Goal: Task Accomplishment & Management: Complete application form

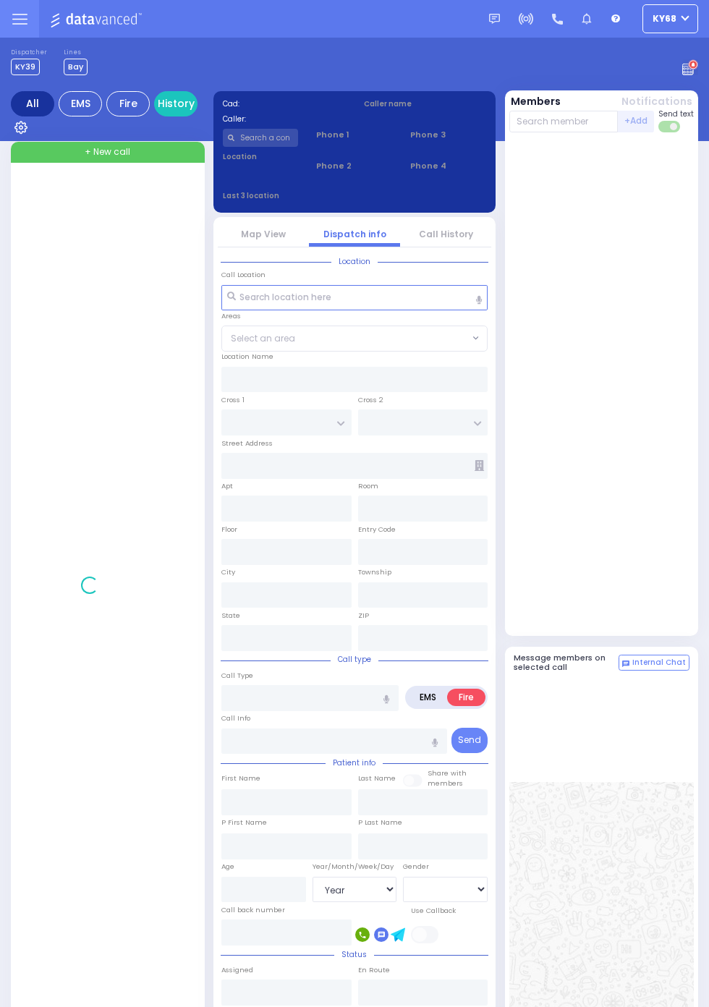
select select "Year"
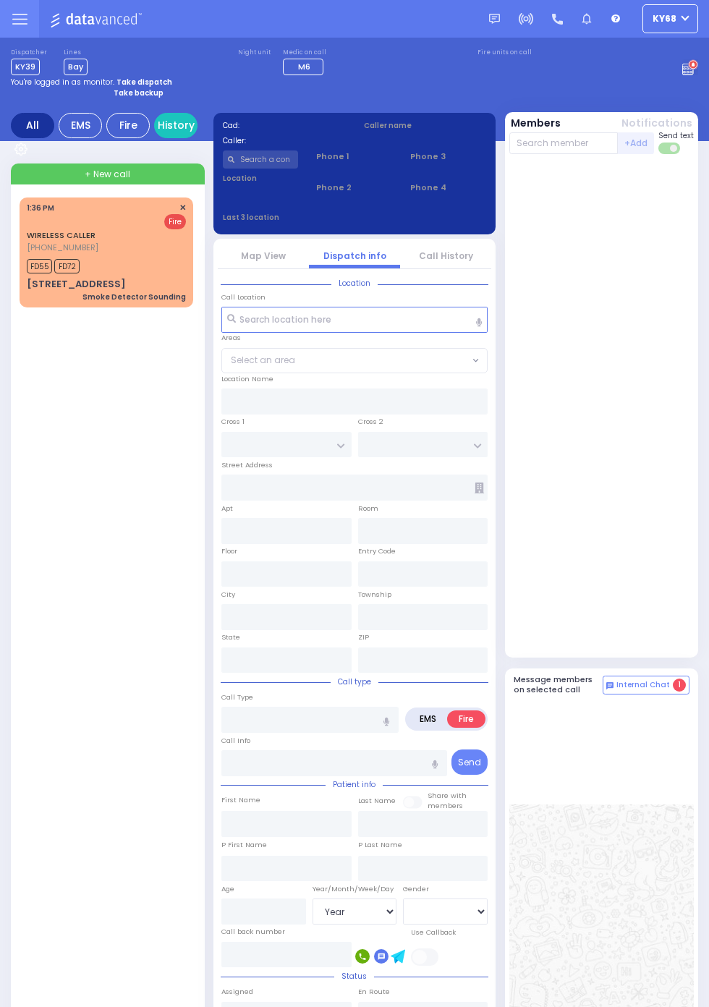
select select "Year"
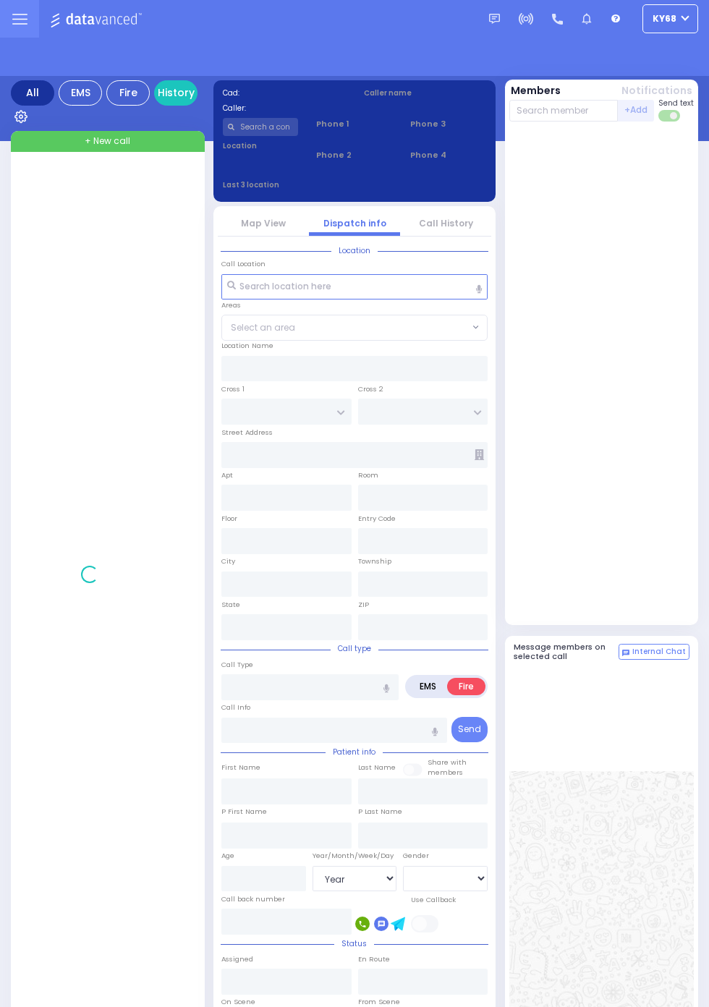
select select "Year"
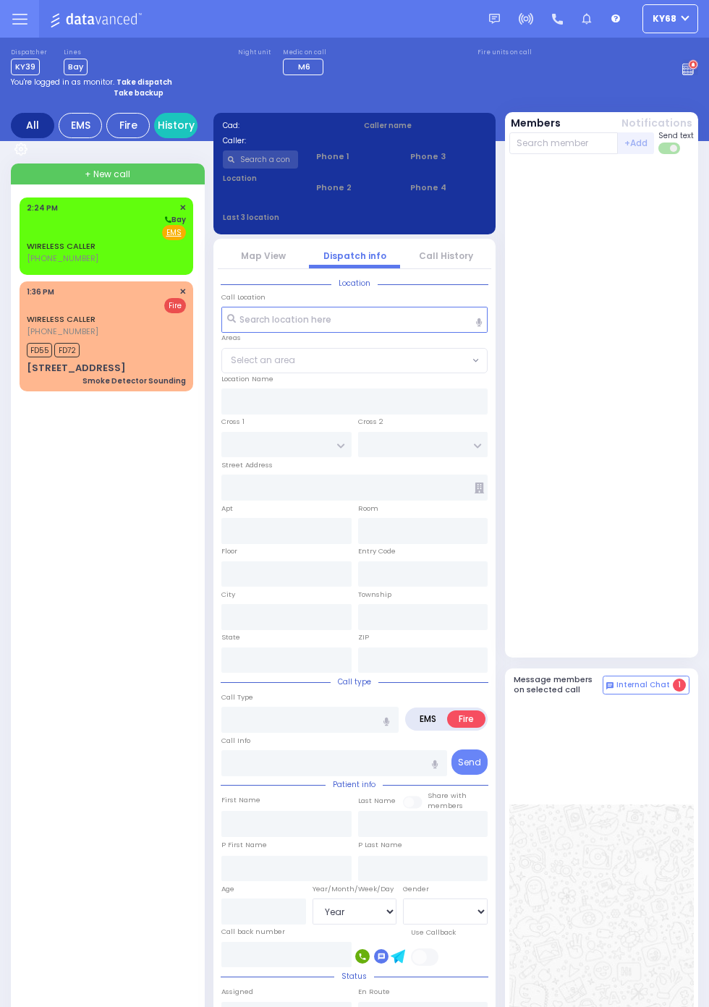
click at [27, 239] on div "Fire EMS" at bounding box center [106, 232] width 159 height 14
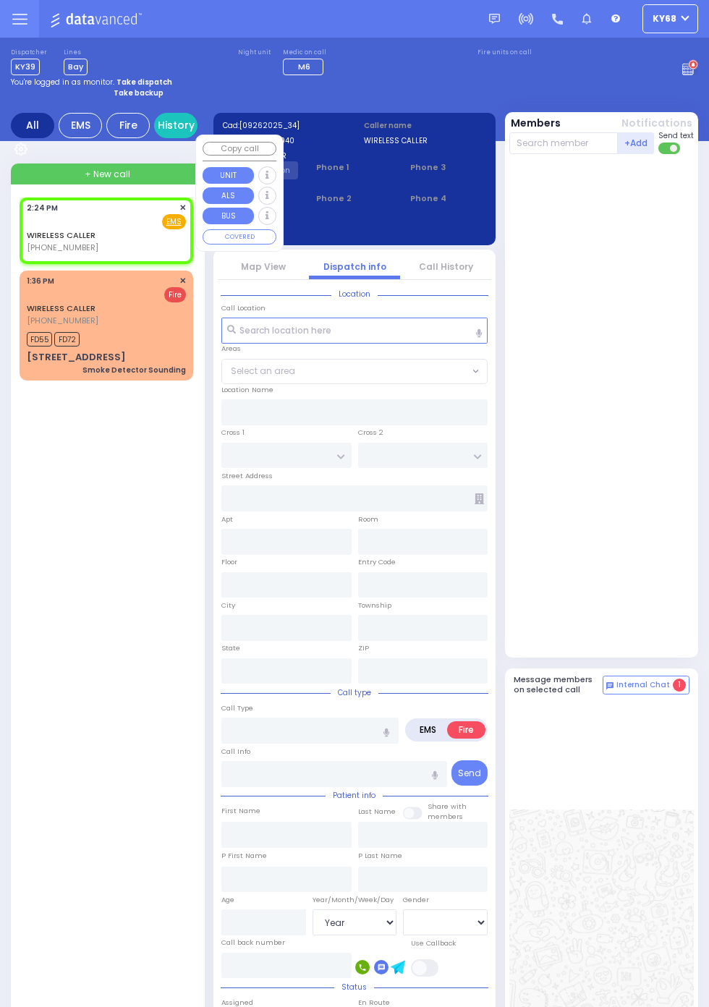
select select
radio input "true"
select select
type input "14:24"
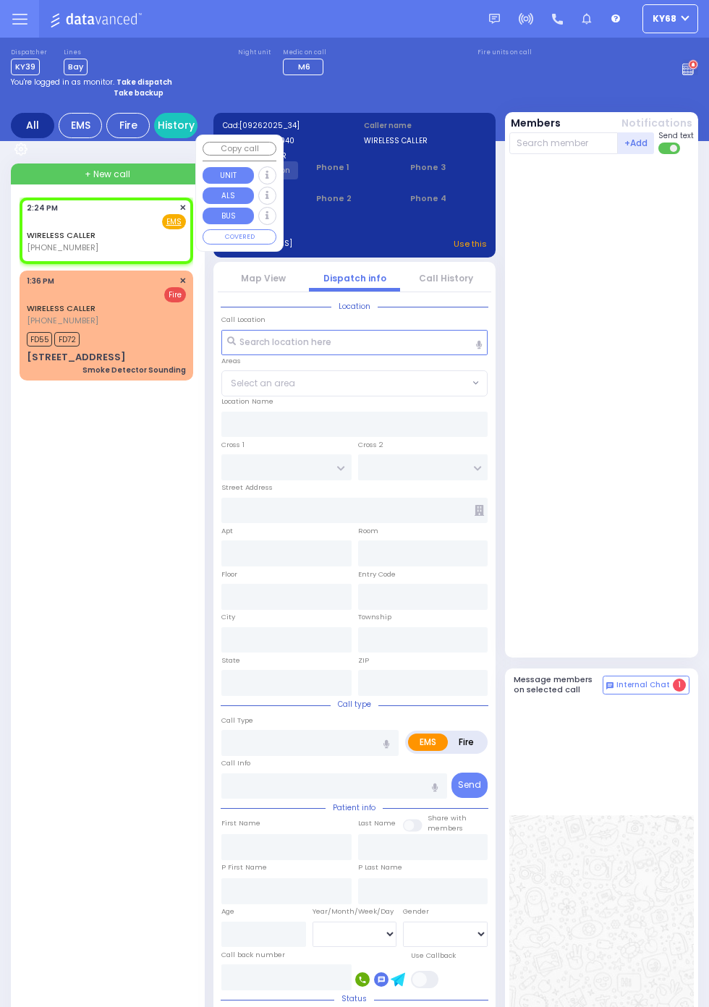
click at [679, 538] on div at bounding box center [603, 405] width 188 height 491
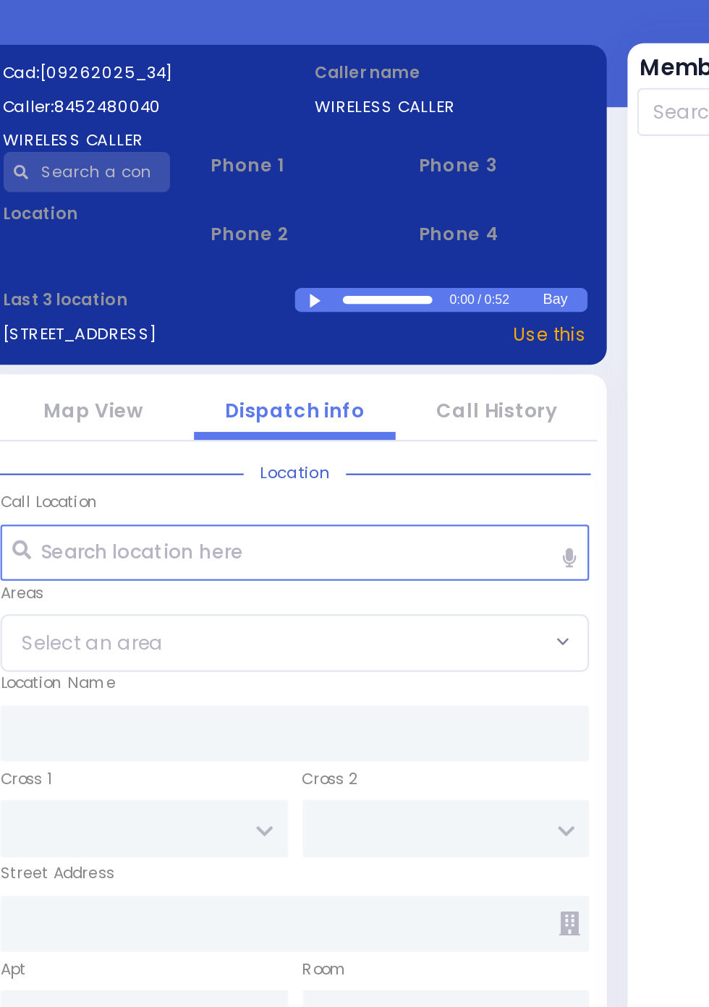
click at [364, 227] on div at bounding box center [366, 229] width 8 height 7
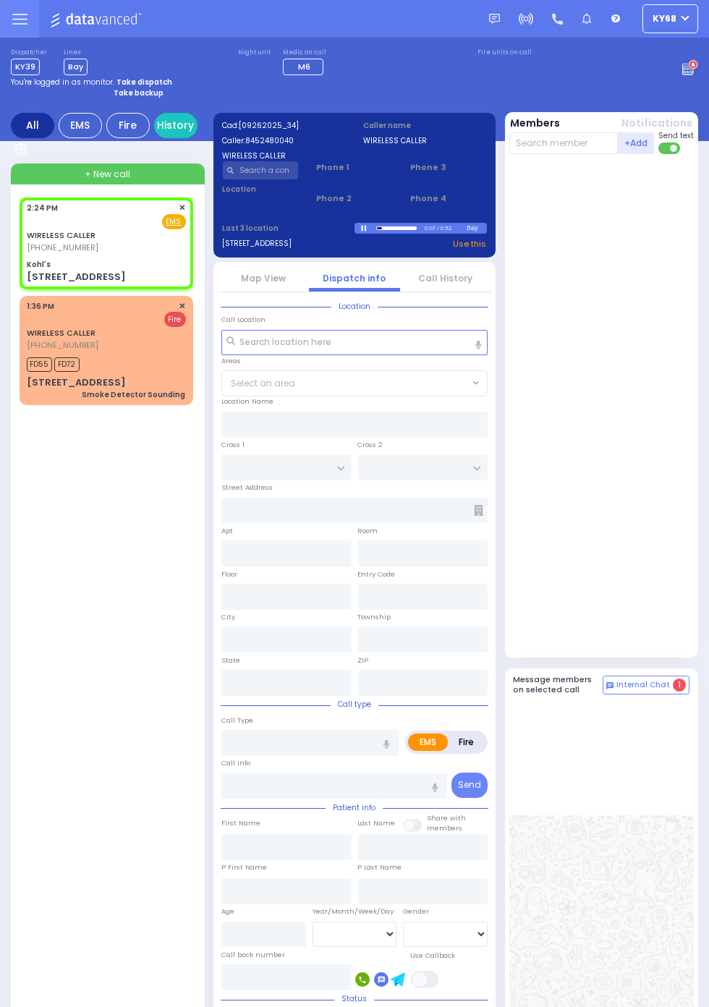
select select
radio input "true"
select select
type input "Kohl's"
type input "AVERILL AVE"
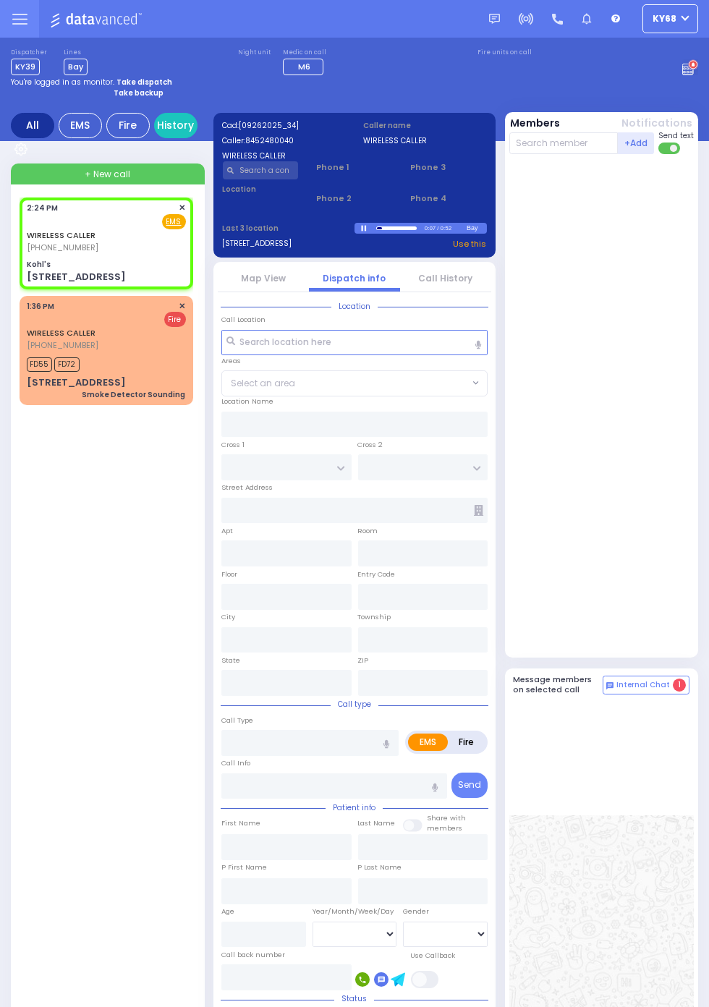
type input "LOCEY LN"
type input "43 Centre Drive"
type input "Woodbury"
type input "New York"
type input "10917"
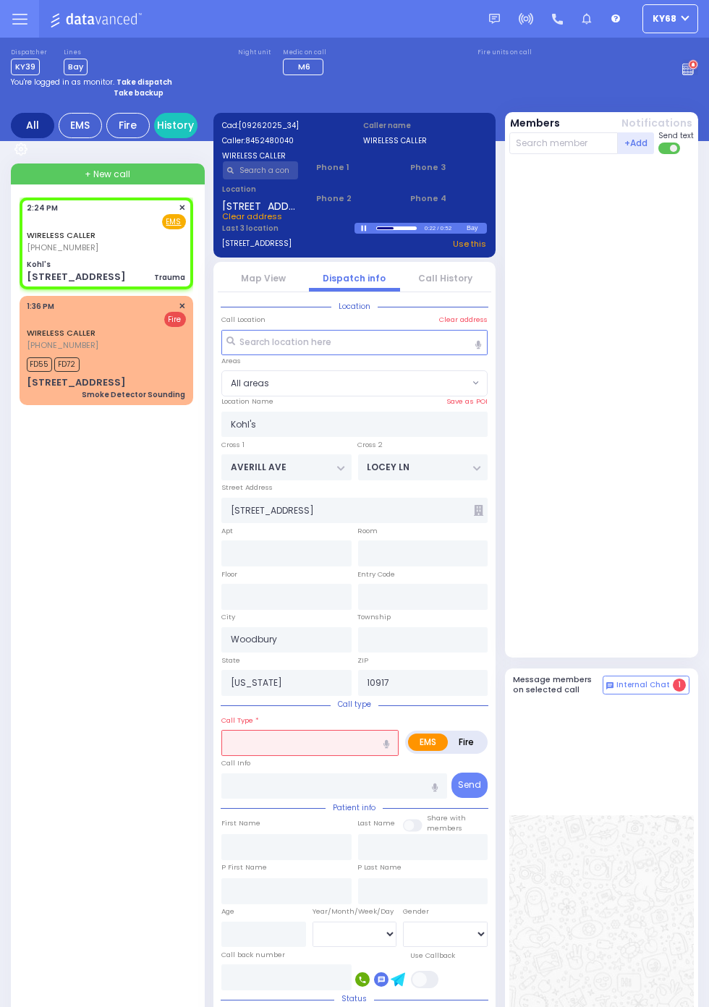
select select
type input "Trauma"
radio input "true"
select select
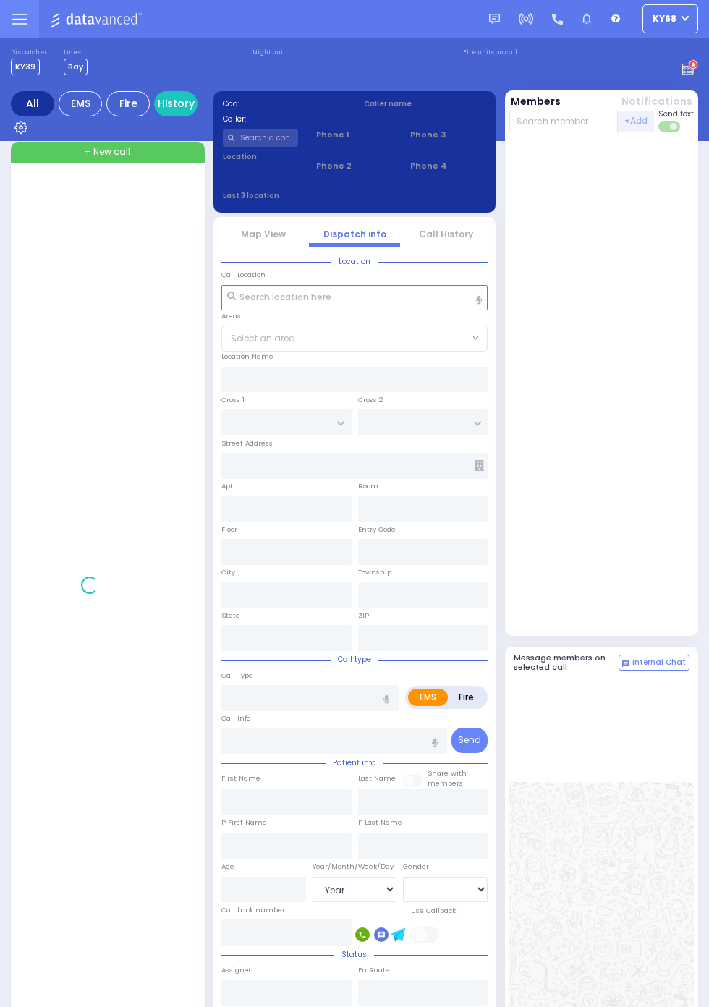
select select "Year"
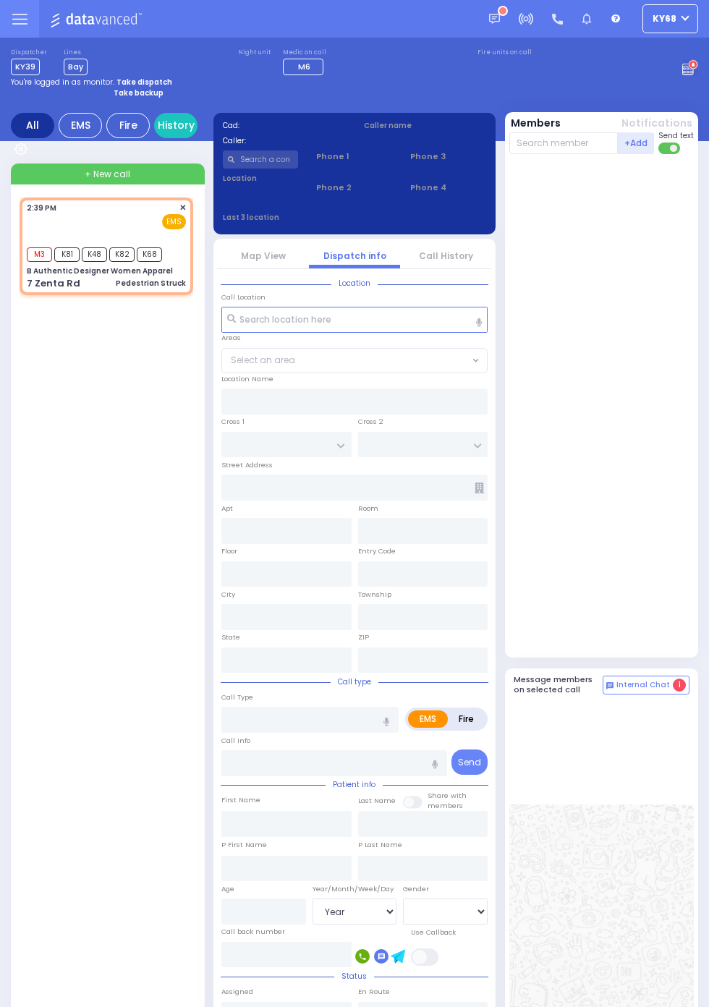
select select
type input "Pedestrian Struck"
radio input "true"
select select
type input "14:39"
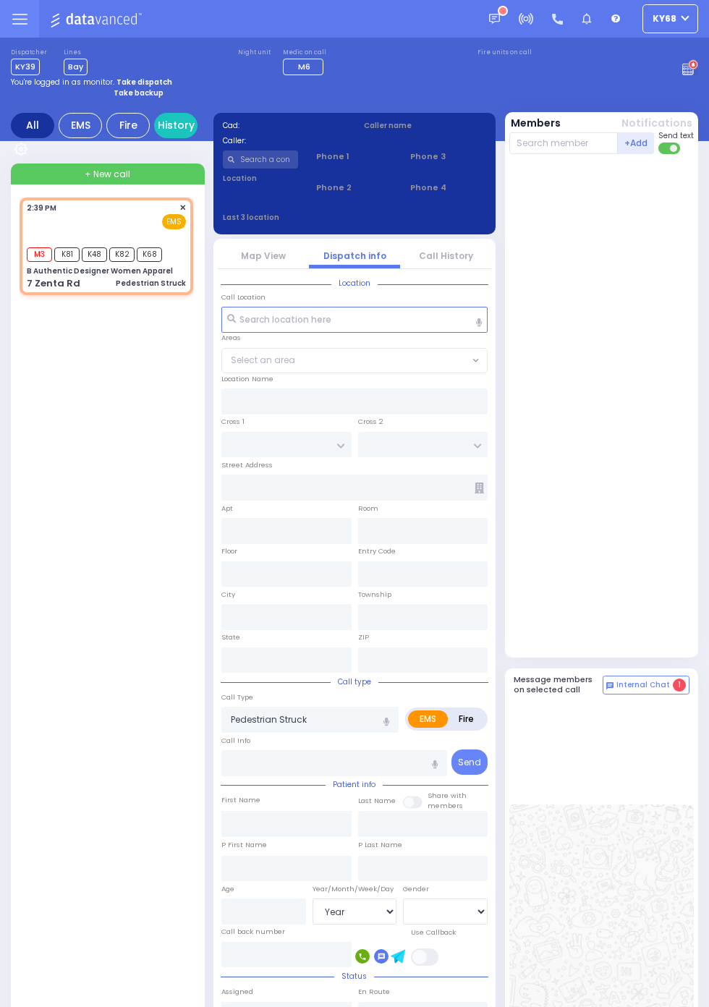
type input "14:40"
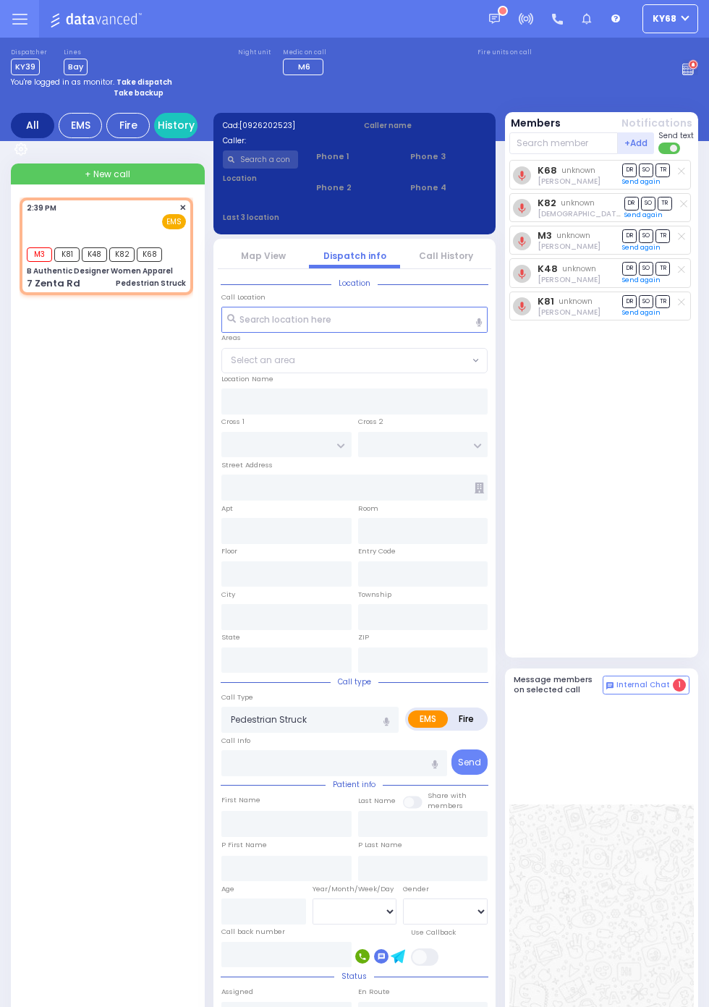
type input "B Authentic Designer Women Apparel"
type input "ZENTA RD"
type input "FOREST RD"
type input "7 Zenta Rd"
type input "Monroe"
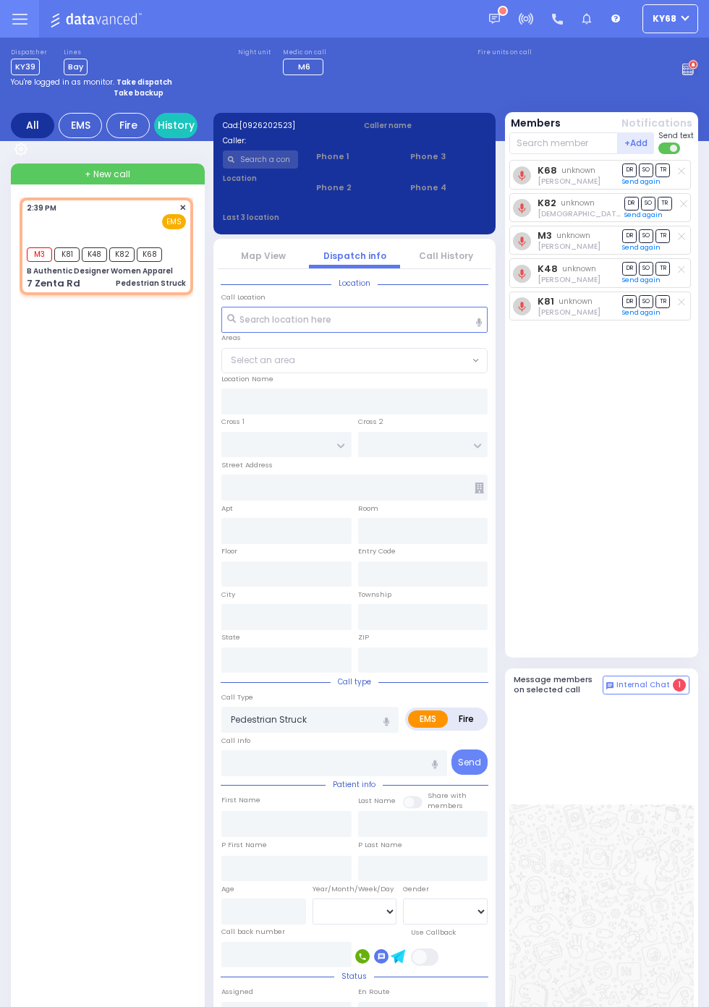
type input "New York"
type input "10950"
select select "SECTION 2"
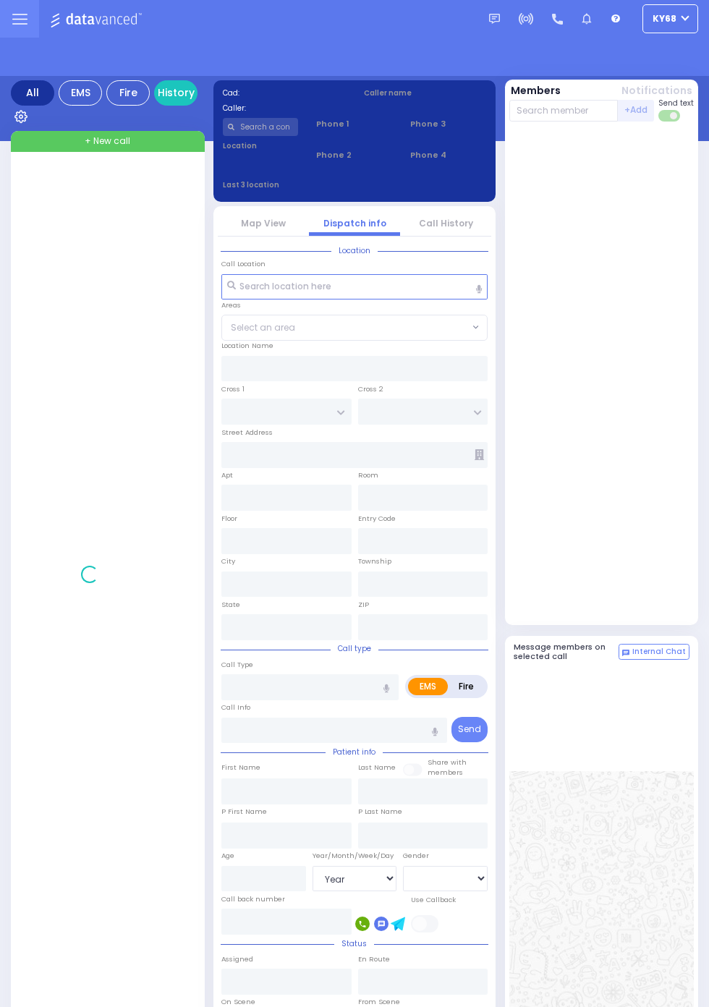
select select "Year"
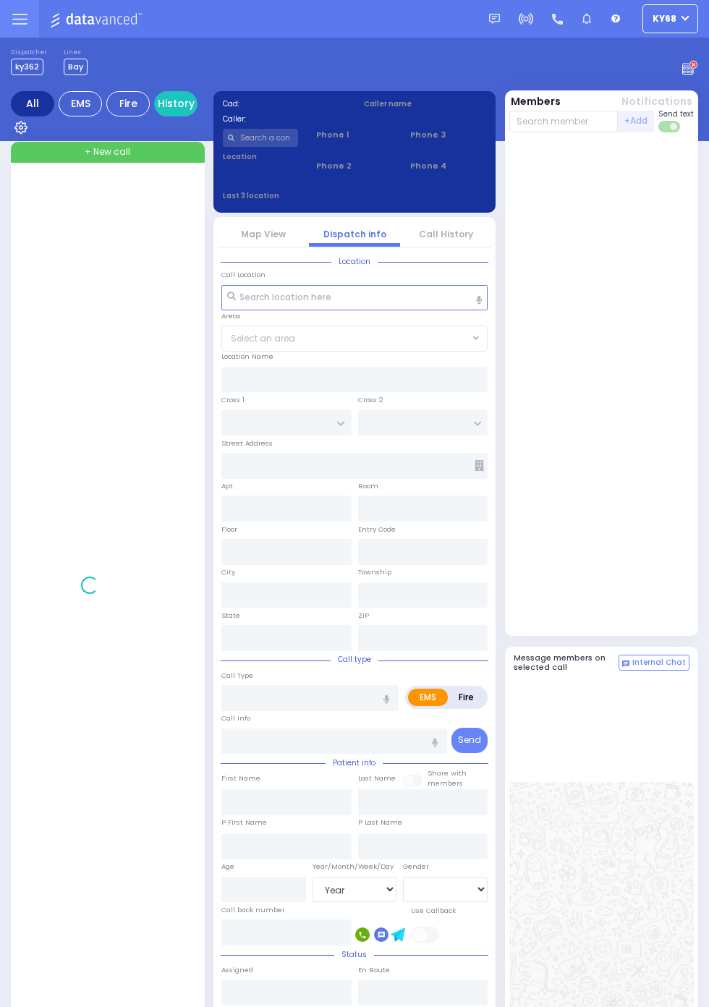
select select "Year"
